Goal: Transaction & Acquisition: Subscribe to service/newsletter

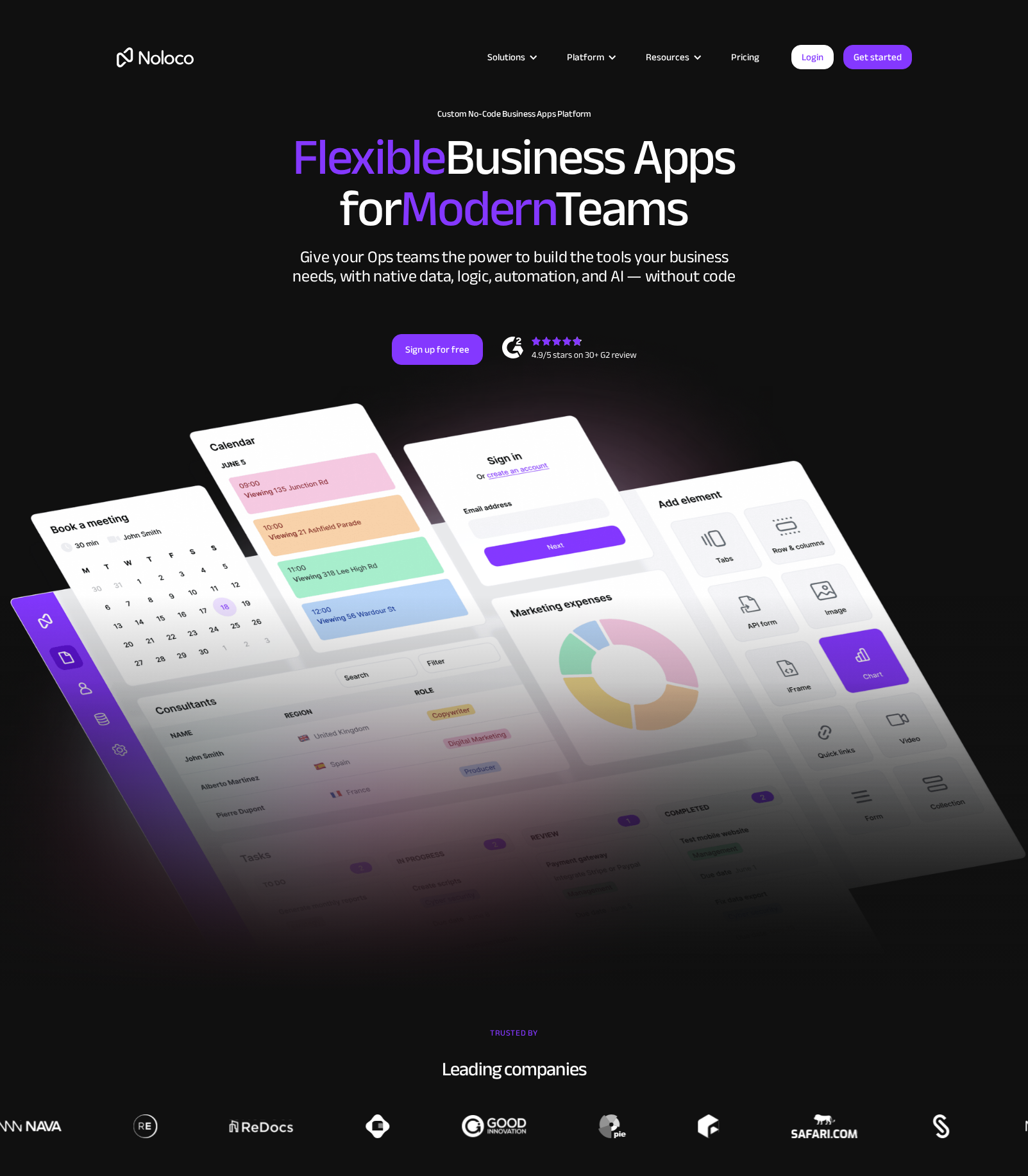
click at [740, 56] on link "Pricing" at bounding box center [745, 57] width 60 height 17
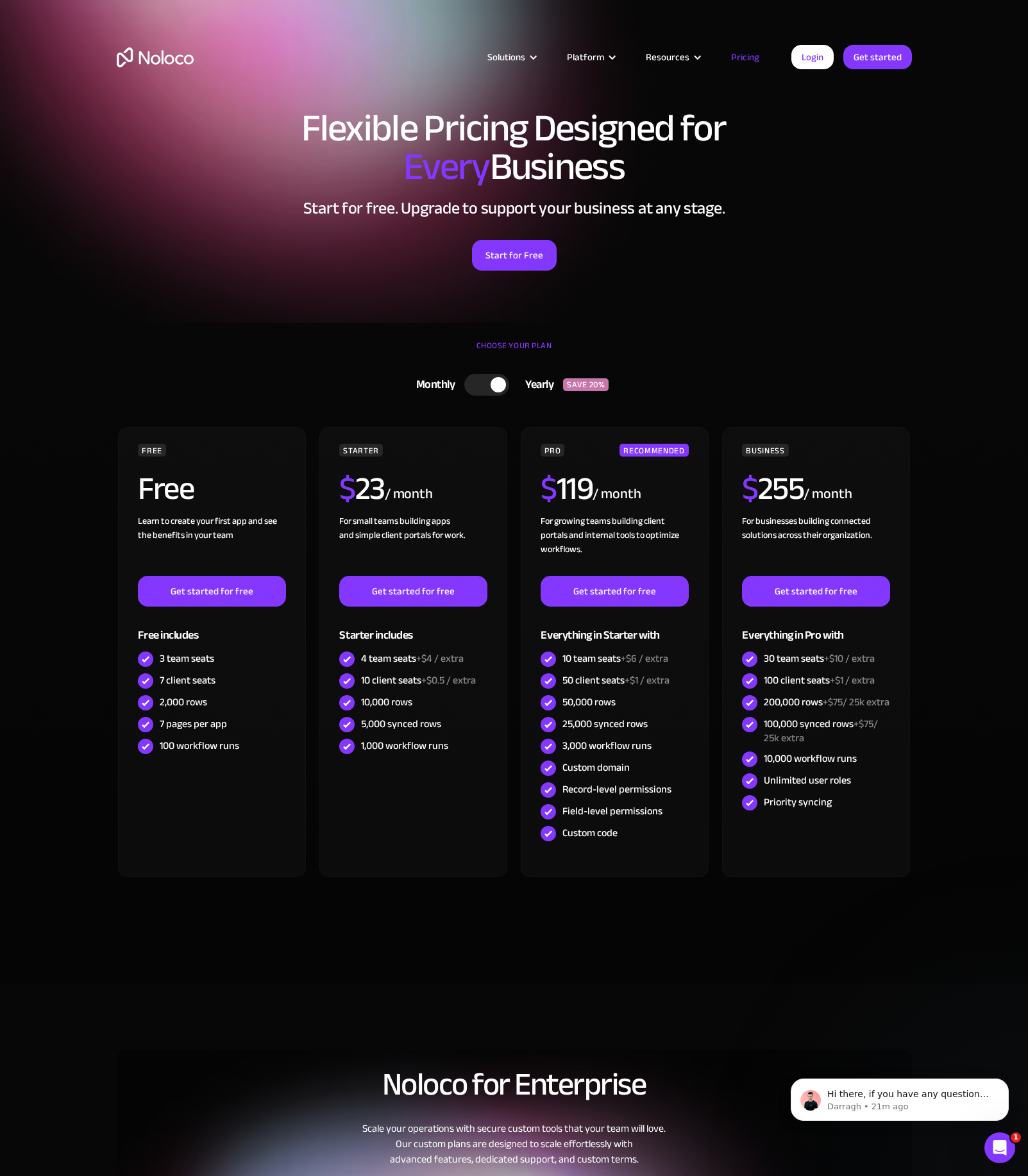
click at [64, 465] on section "CHOOSE YOUR PLAN Monthly Yearly SAVE 20% Monthly Yearly SAVE 20% FREE Free Lear…" at bounding box center [514, 653] width 1028 height 661
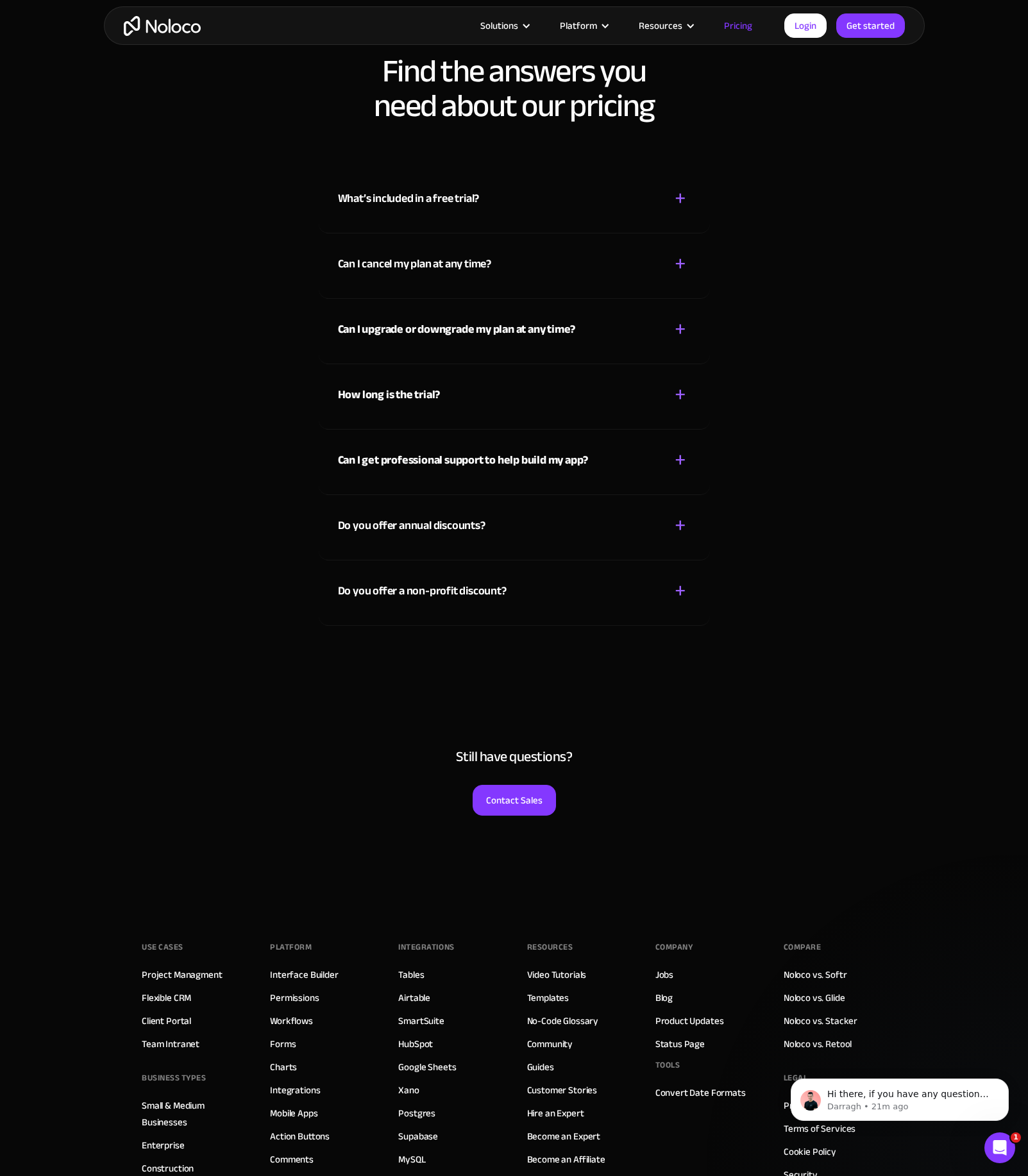
scroll to position [5772, 0]
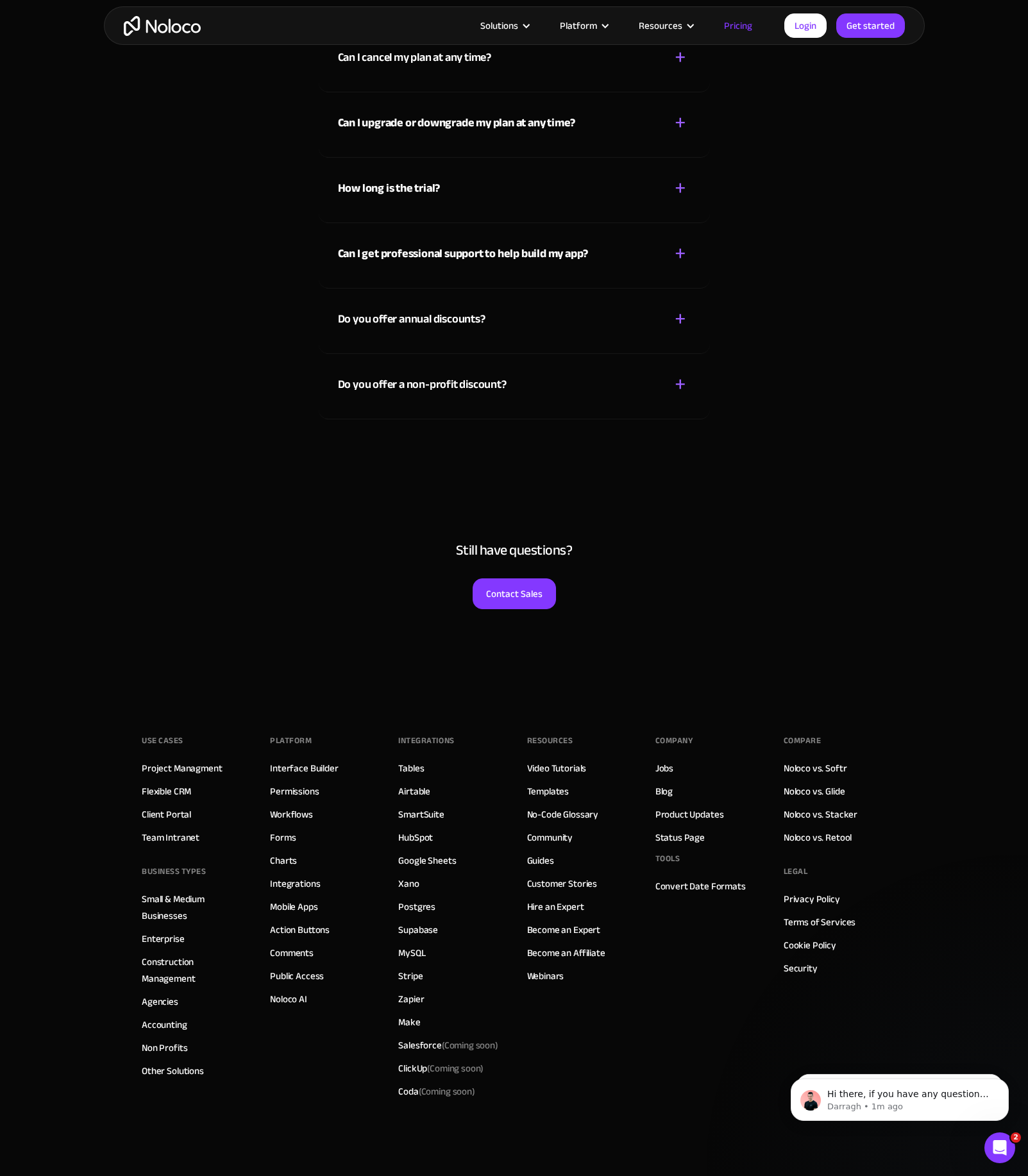
click at [860, 292] on div "What’s included in a free trial? + - While on the Free plan, you can start a tr…" at bounding box center [514, 203] width 821 height 509
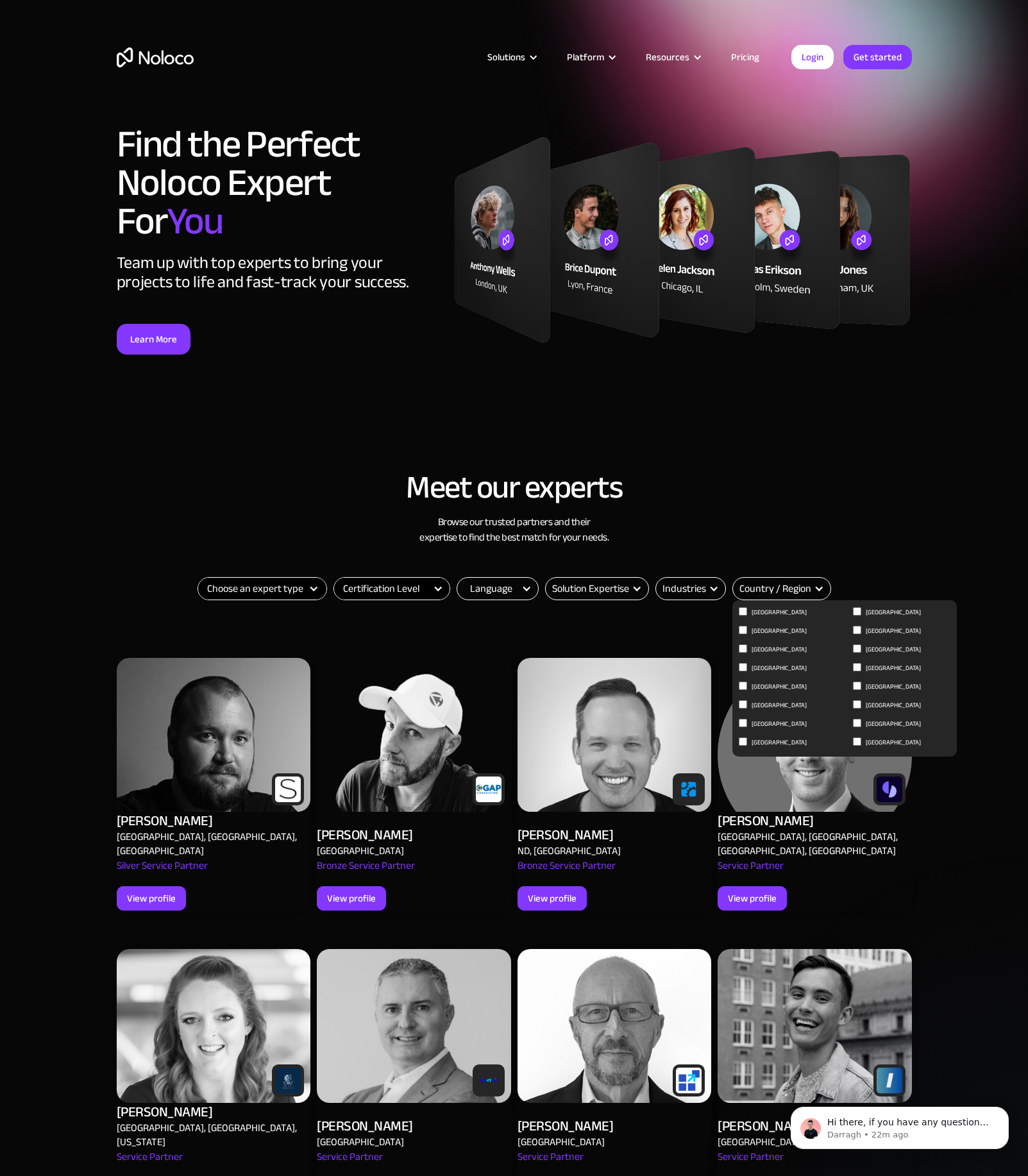
click at [817, 591] on div "Email Form" at bounding box center [818, 588] width 10 height 10
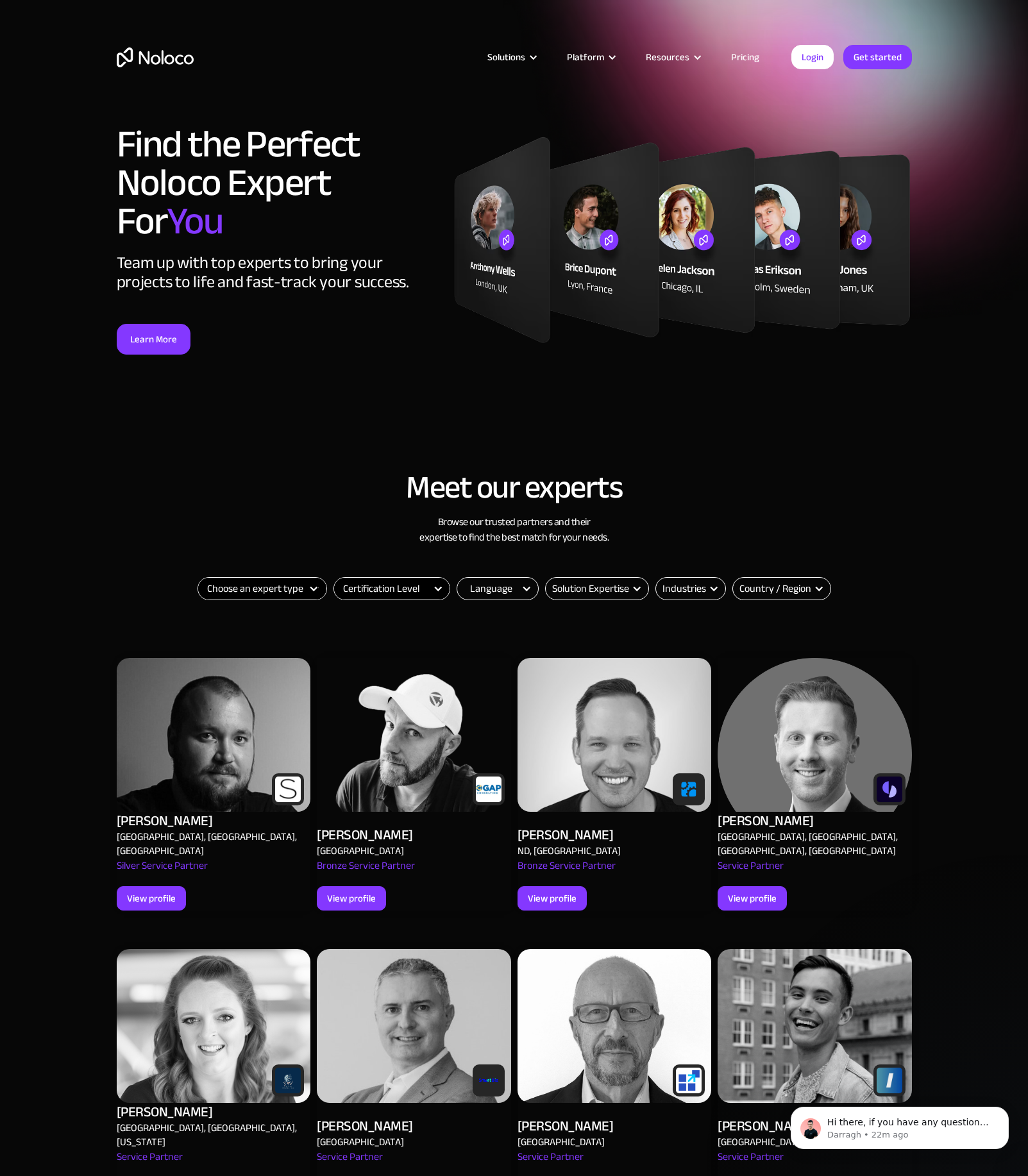
click at [817, 591] on div "Email Form" at bounding box center [818, 588] width 10 height 10
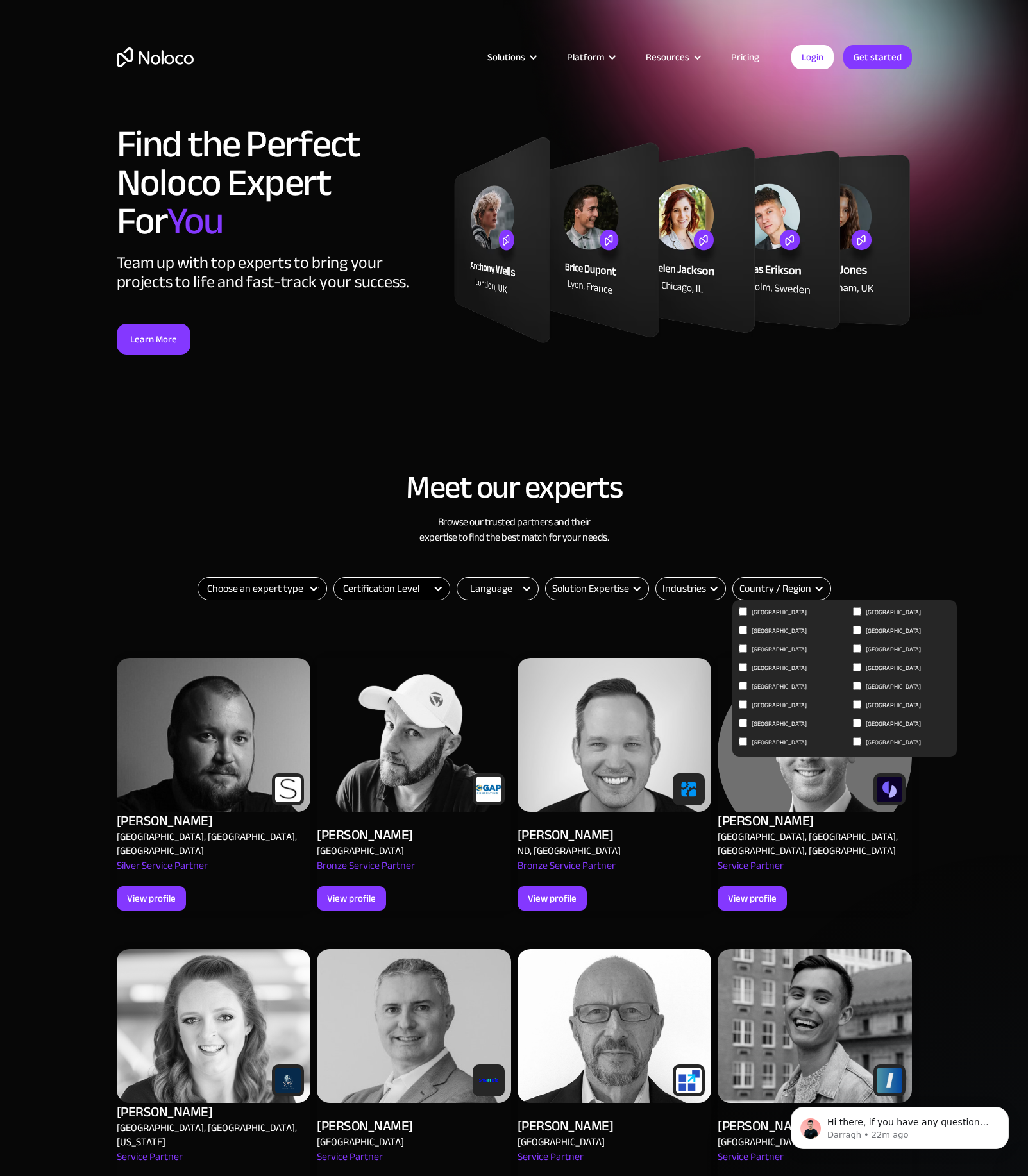
click at [857, 740] on input "[GEOGRAPHIC_DATA]" at bounding box center [857, 742] width 9 height 9
checkbox input "true"
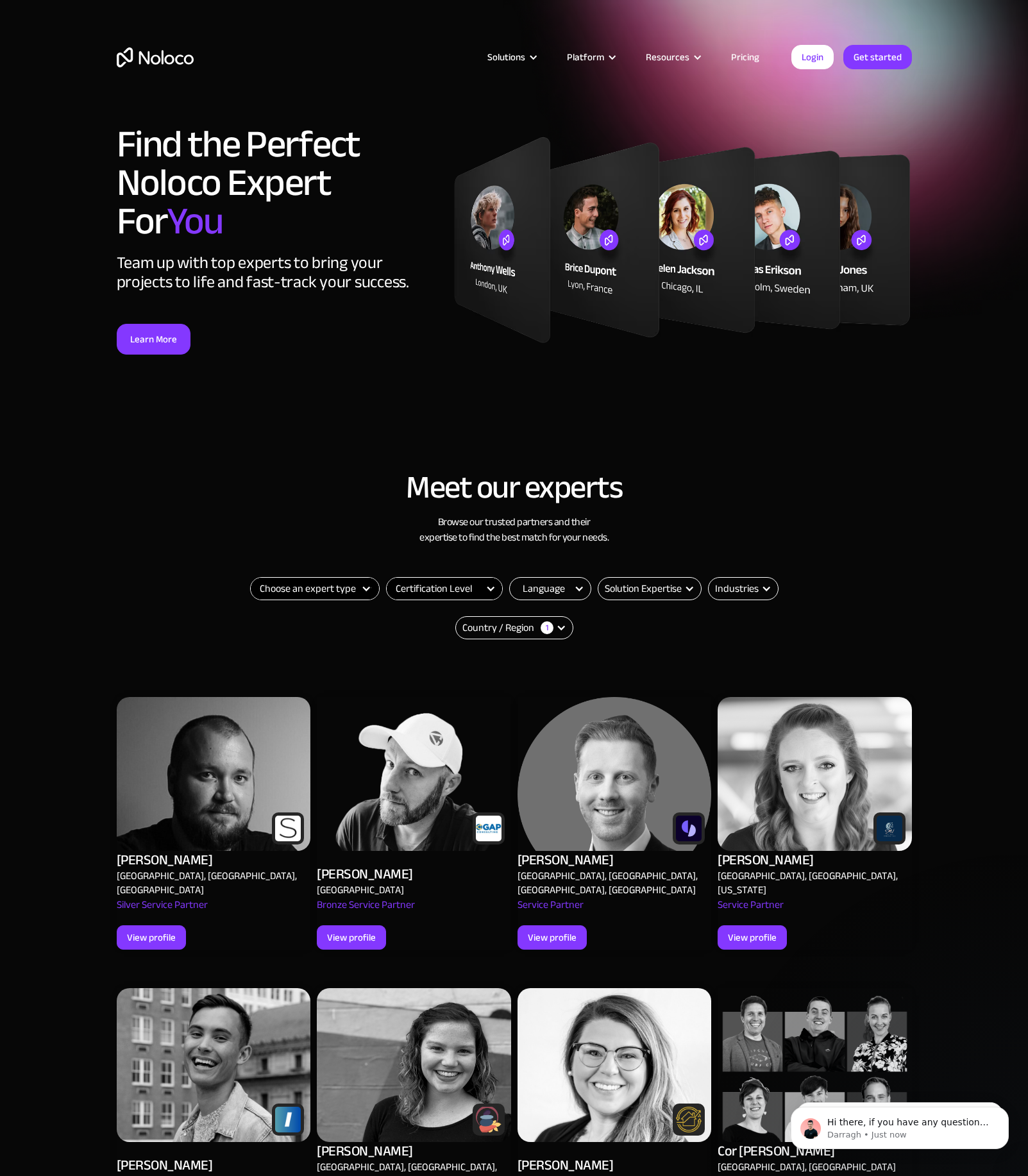
click at [735, 58] on link "Pricing" at bounding box center [745, 57] width 60 height 17
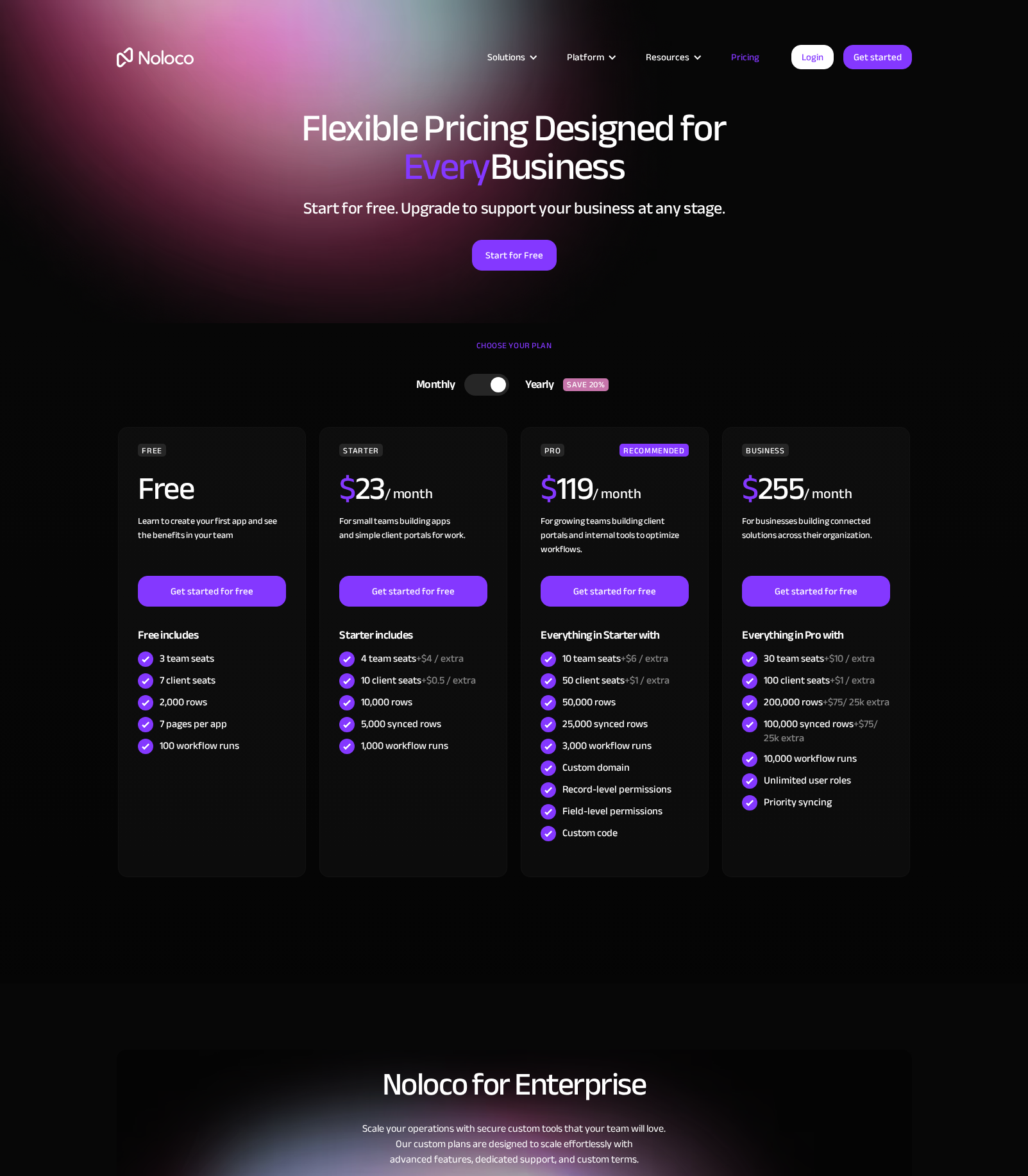
click at [69, 455] on section "CHOOSE YOUR PLAN Monthly Yearly SAVE 20% Monthly Yearly SAVE 20% FREE Free Lear…" at bounding box center [514, 653] width 1028 height 661
